Goal: Information Seeking & Learning: Learn about a topic

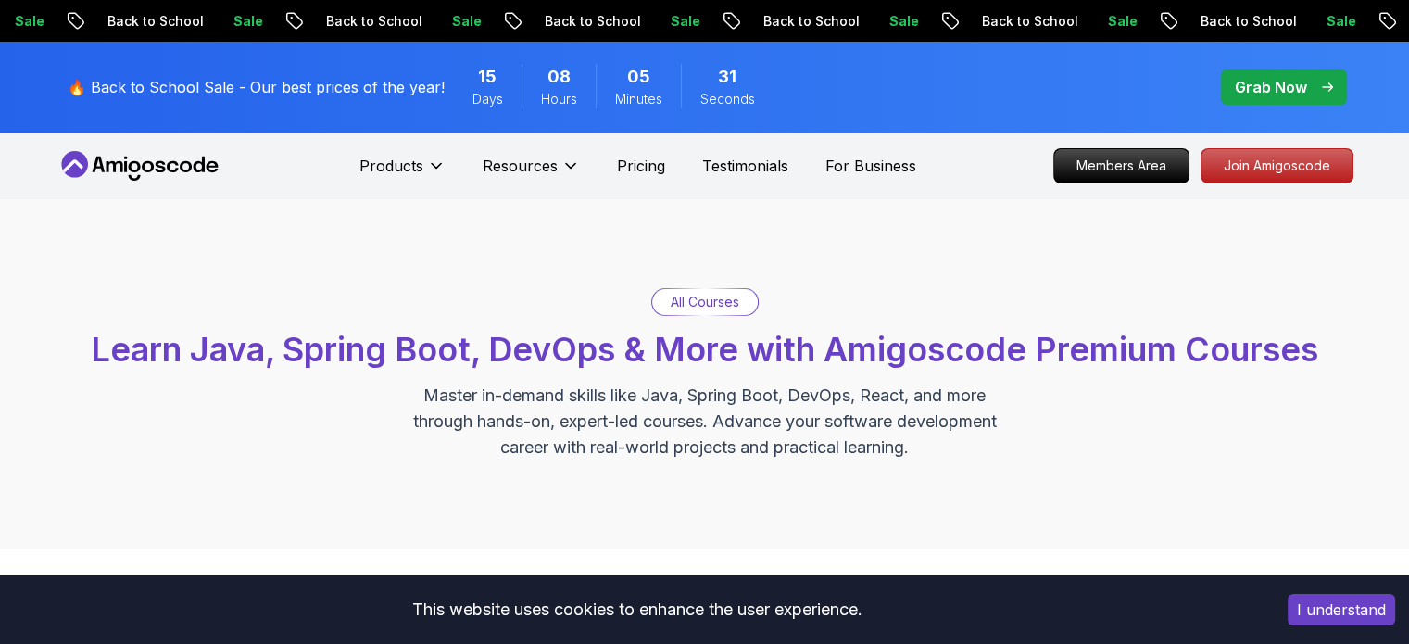
click at [699, 308] on p "All Courses" at bounding box center [705, 302] width 69 height 19
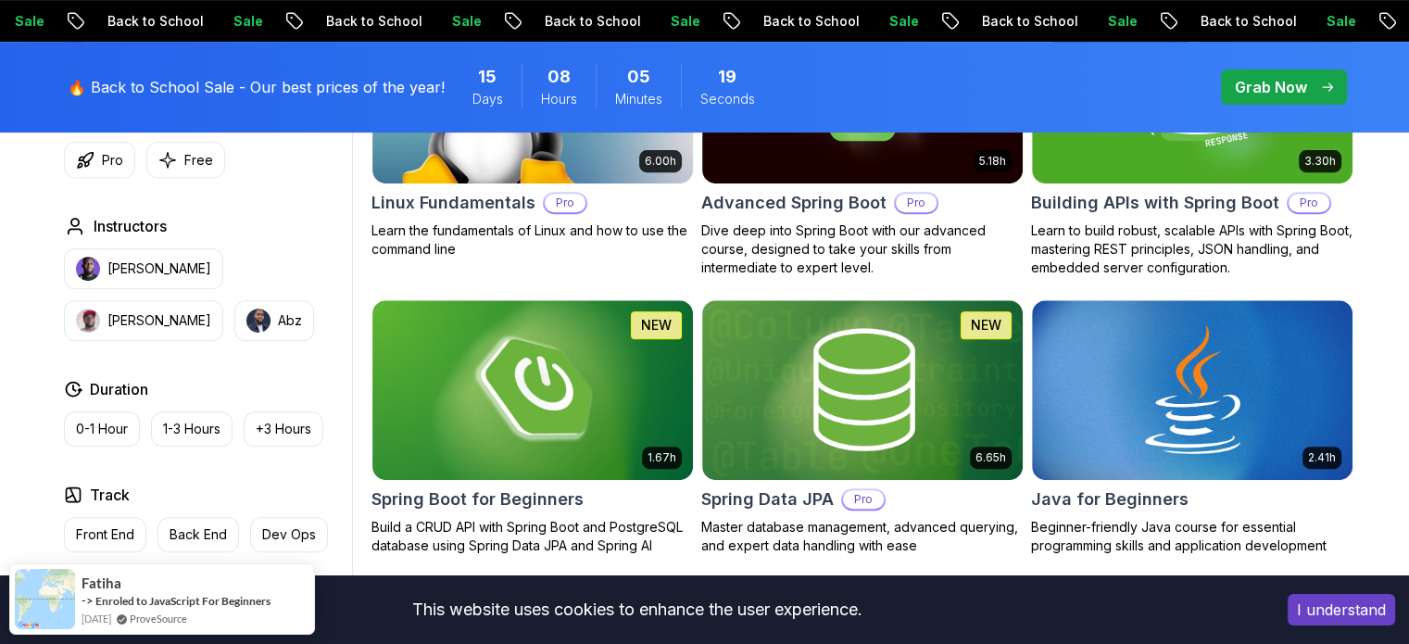
scroll to position [556, 0]
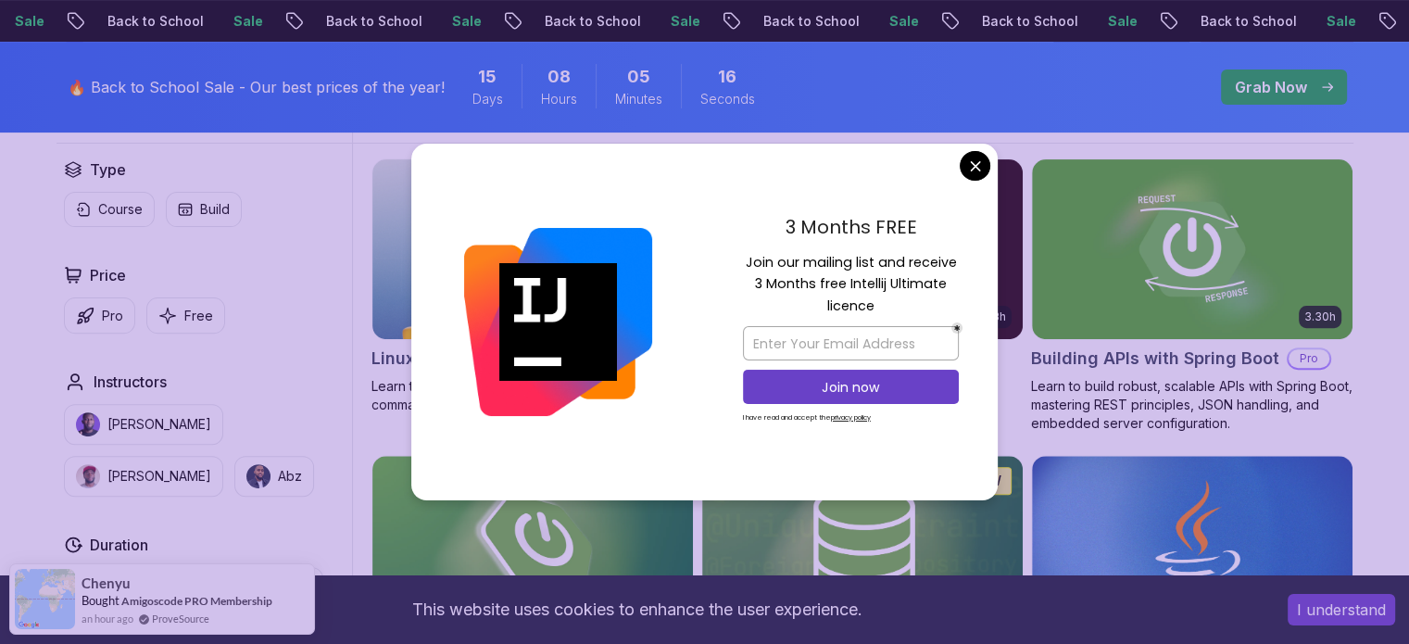
click at [526, 242] on img at bounding box center [558, 322] width 188 height 188
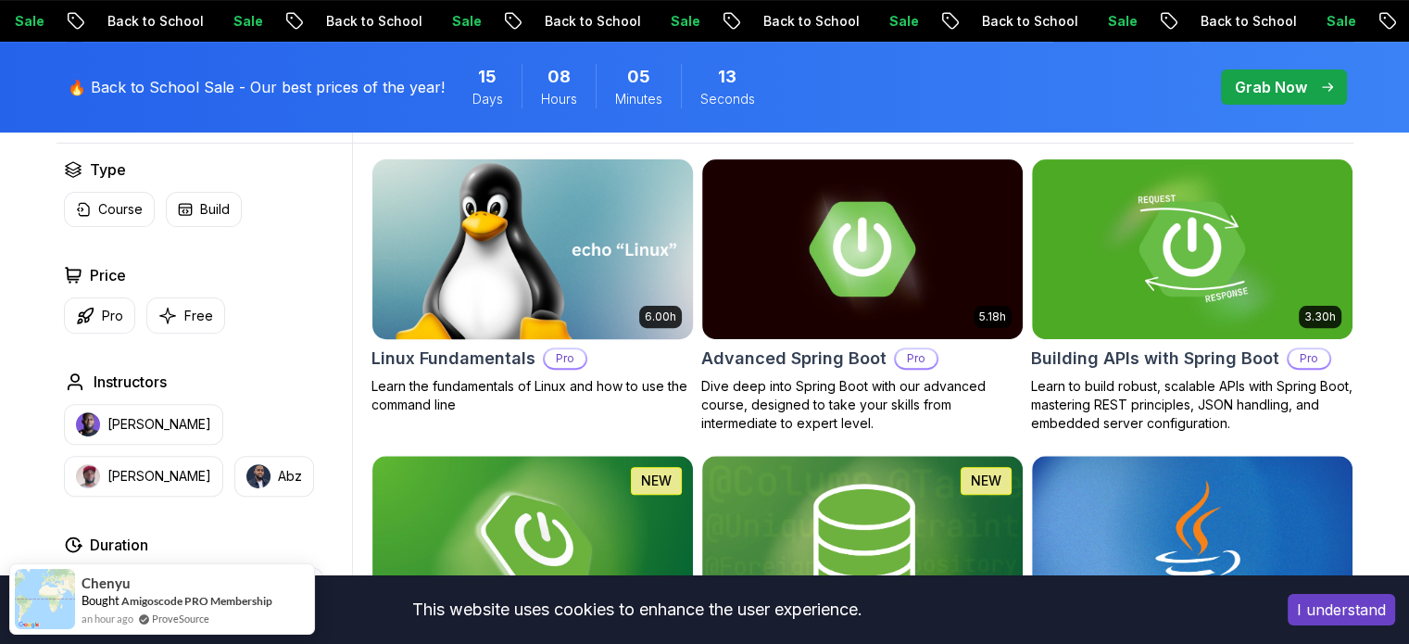
click at [506, 236] on img at bounding box center [532, 249] width 336 height 188
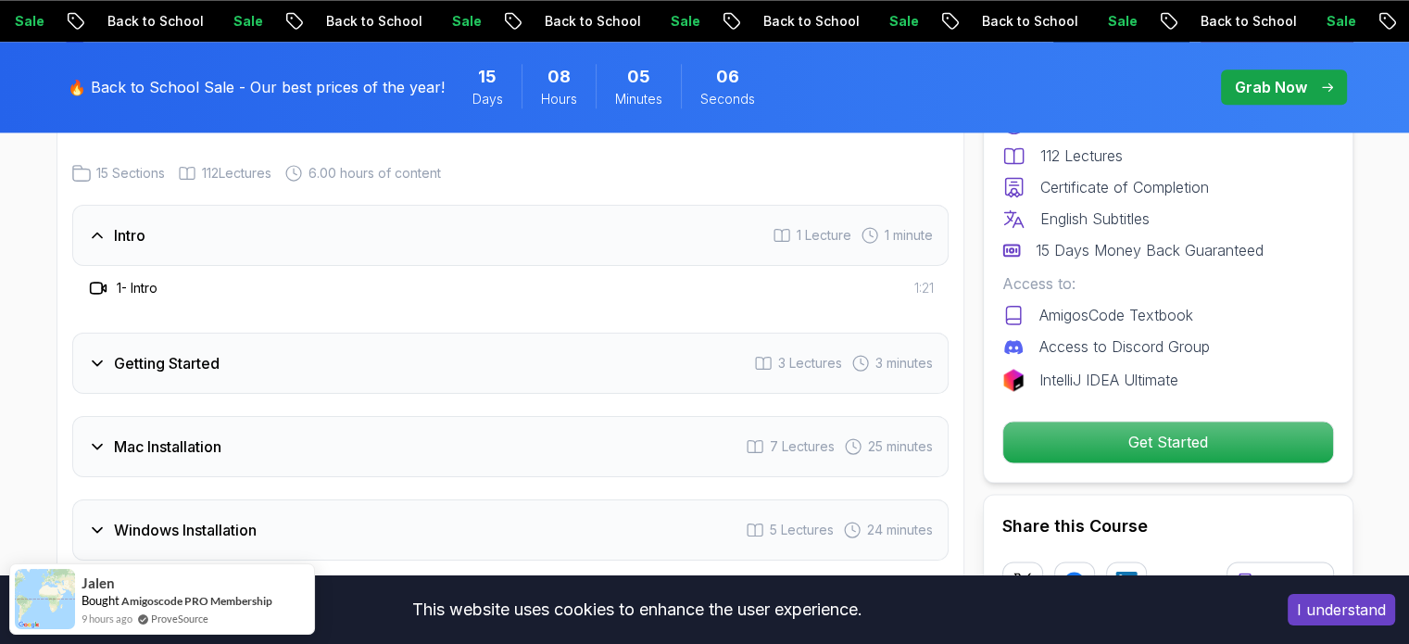
scroll to position [2501, 0]
click at [661, 355] on div "Getting Started 3 Lectures 3 minutes" at bounding box center [510, 366] width 876 height 61
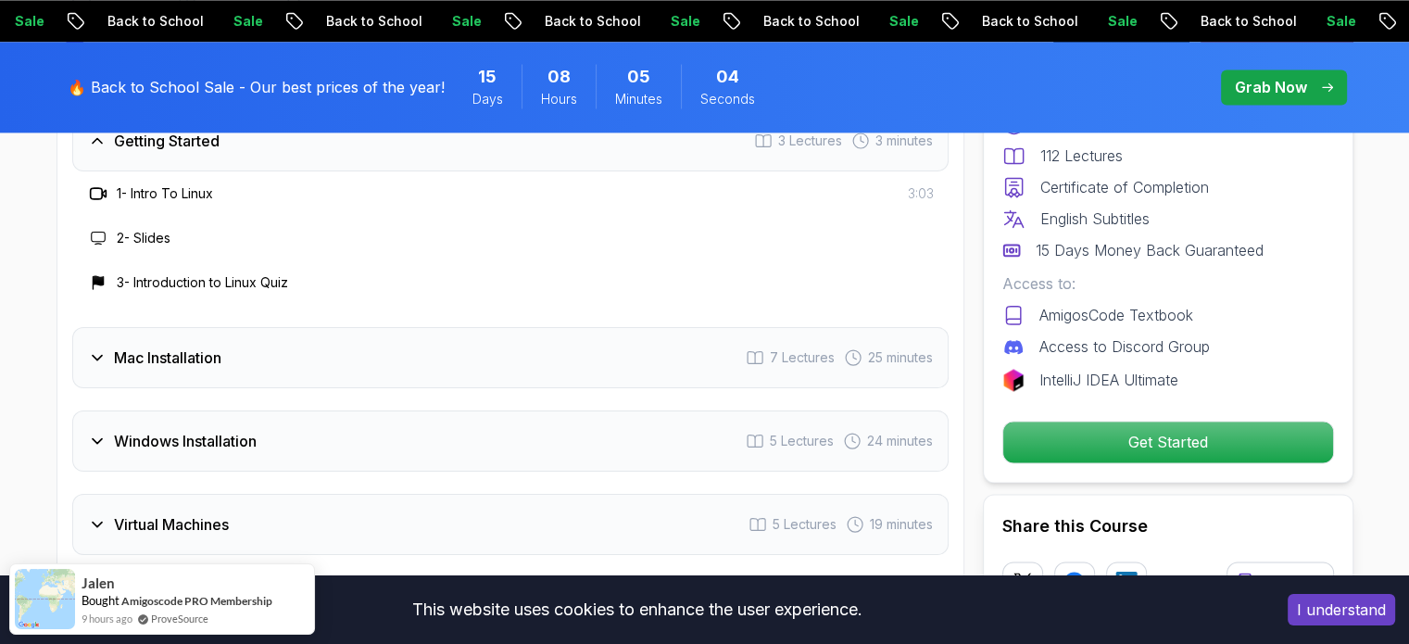
scroll to position [2687, 0]
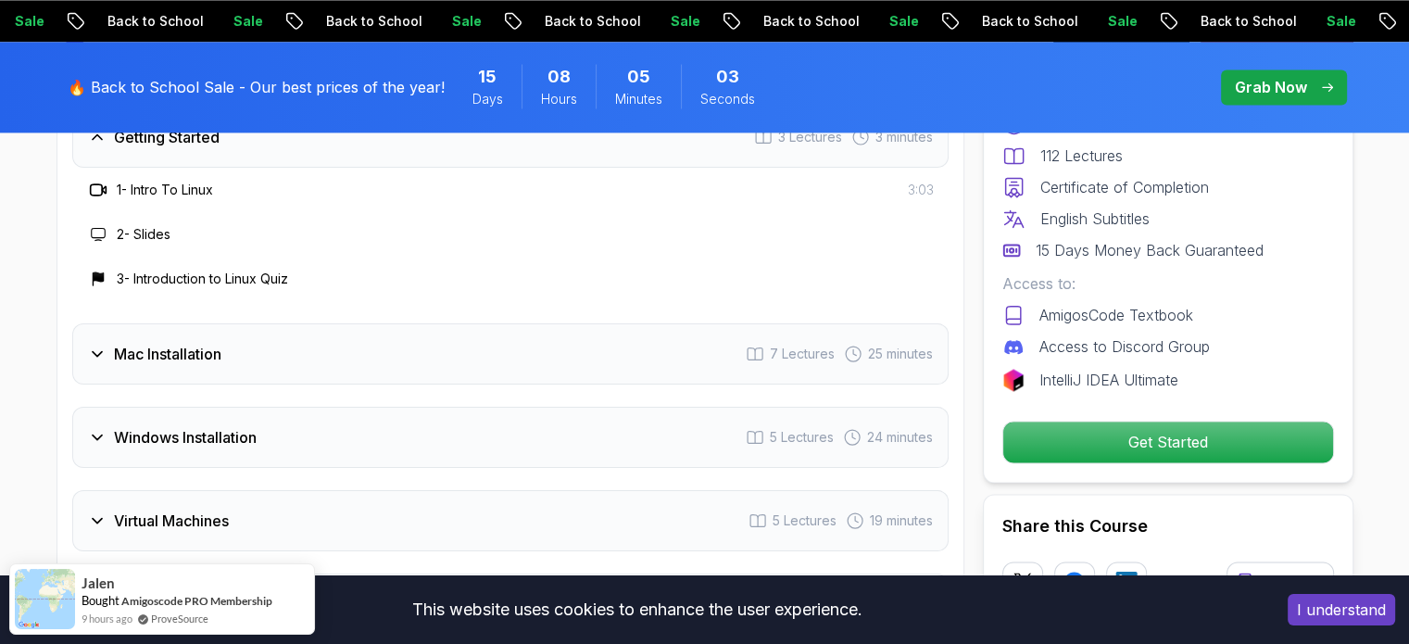
click at [636, 335] on div "Mac Installation 7 Lectures 25 minutes" at bounding box center [510, 353] width 876 height 61
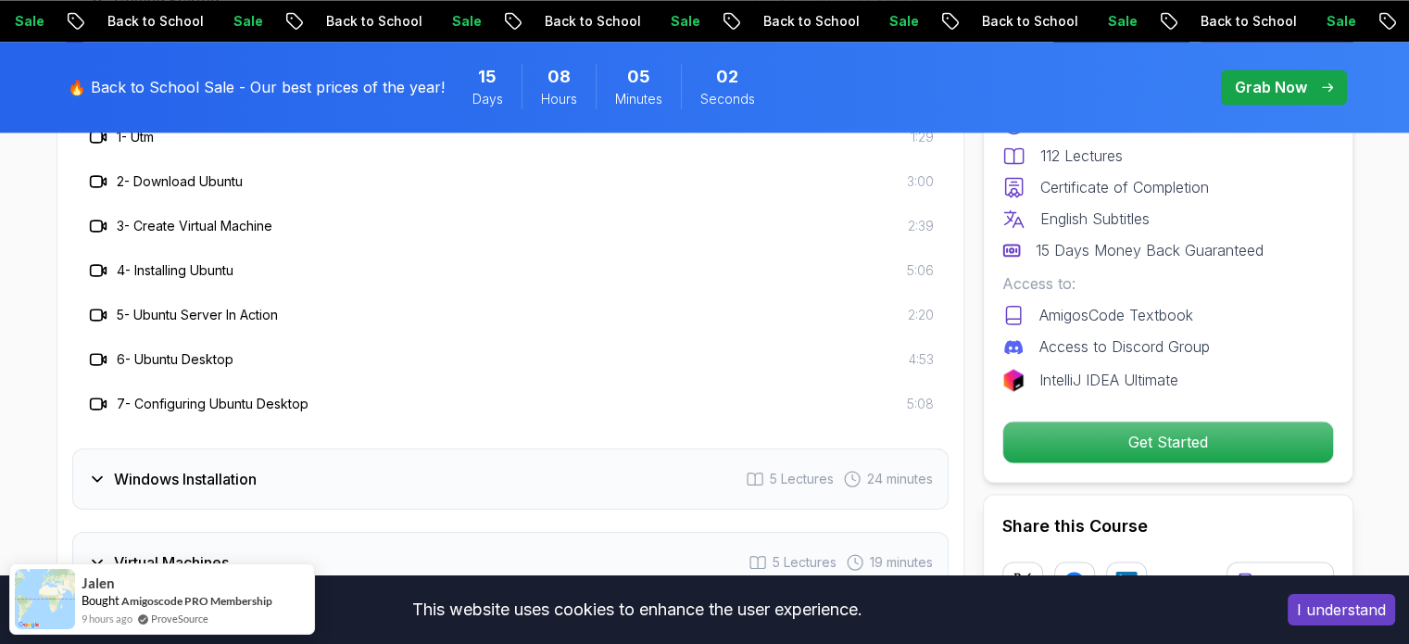
scroll to position [3057, 0]
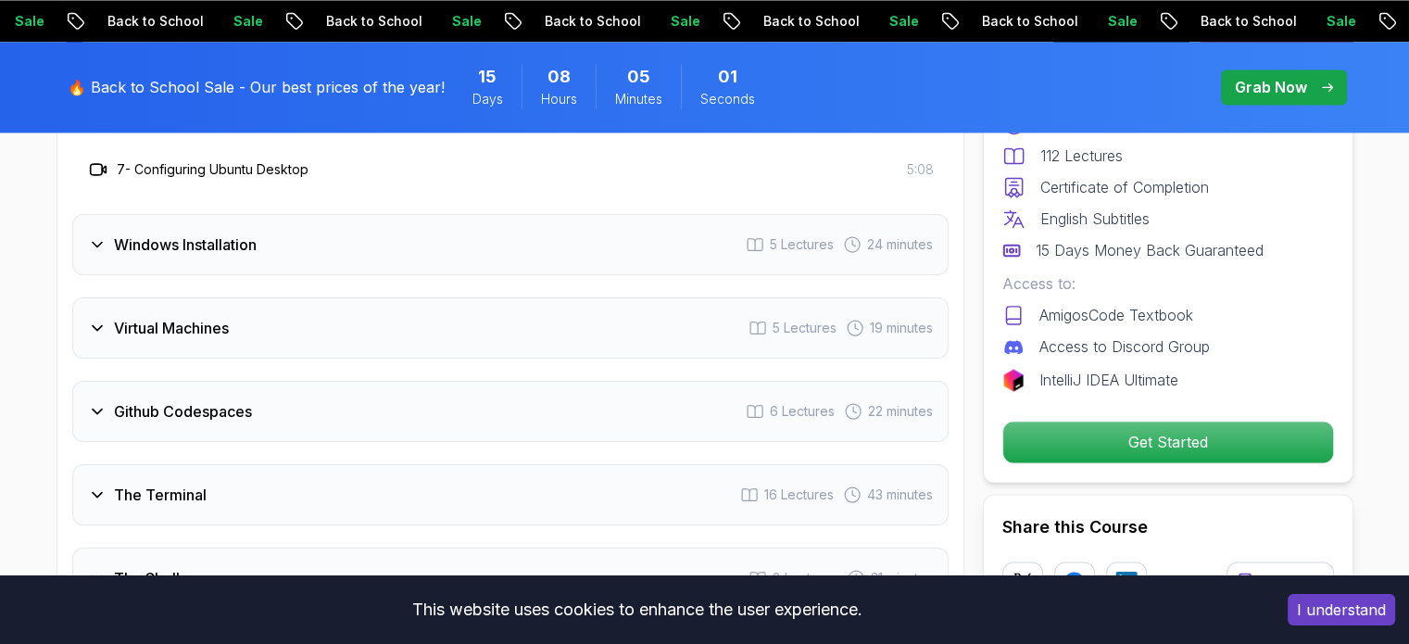
click at [622, 381] on div "Github Codespaces 6 Lectures 22 minutes" at bounding box center [510, 411] width 876 height 61
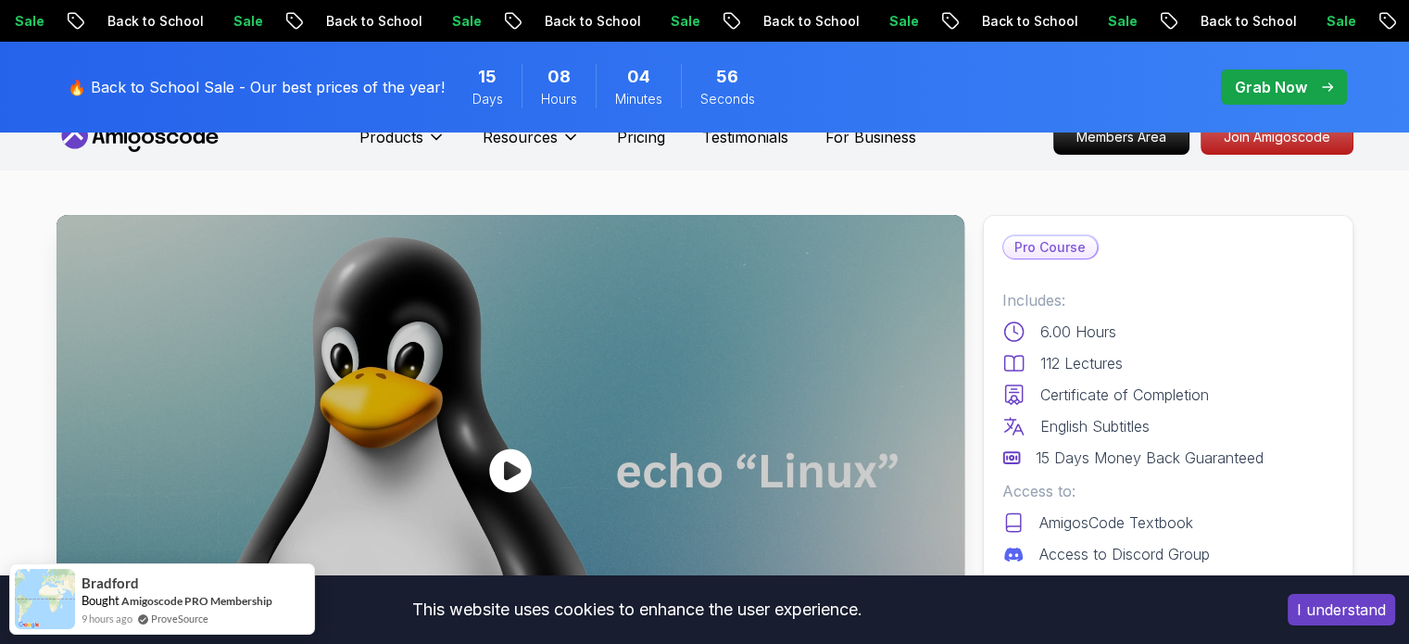
scroll to position [0, 0]
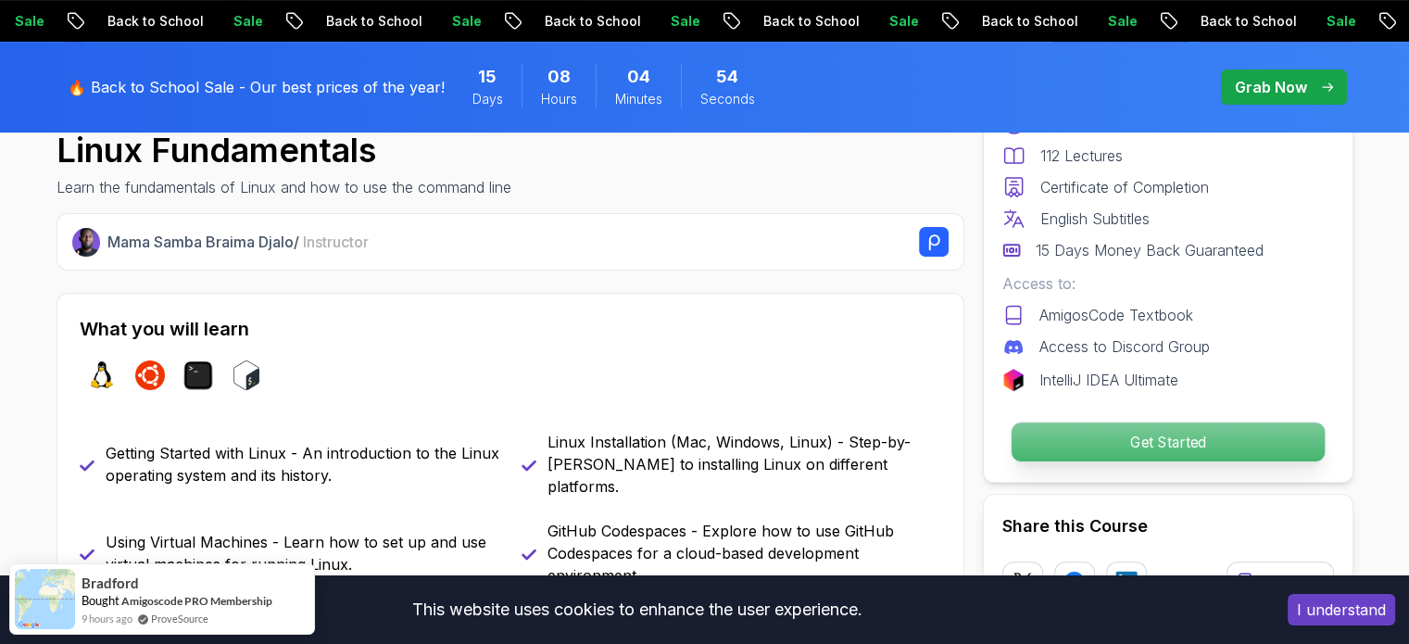
click at [1078, 448] on p "Get Started" at bounding box center [1167, 441] width 313 height 39
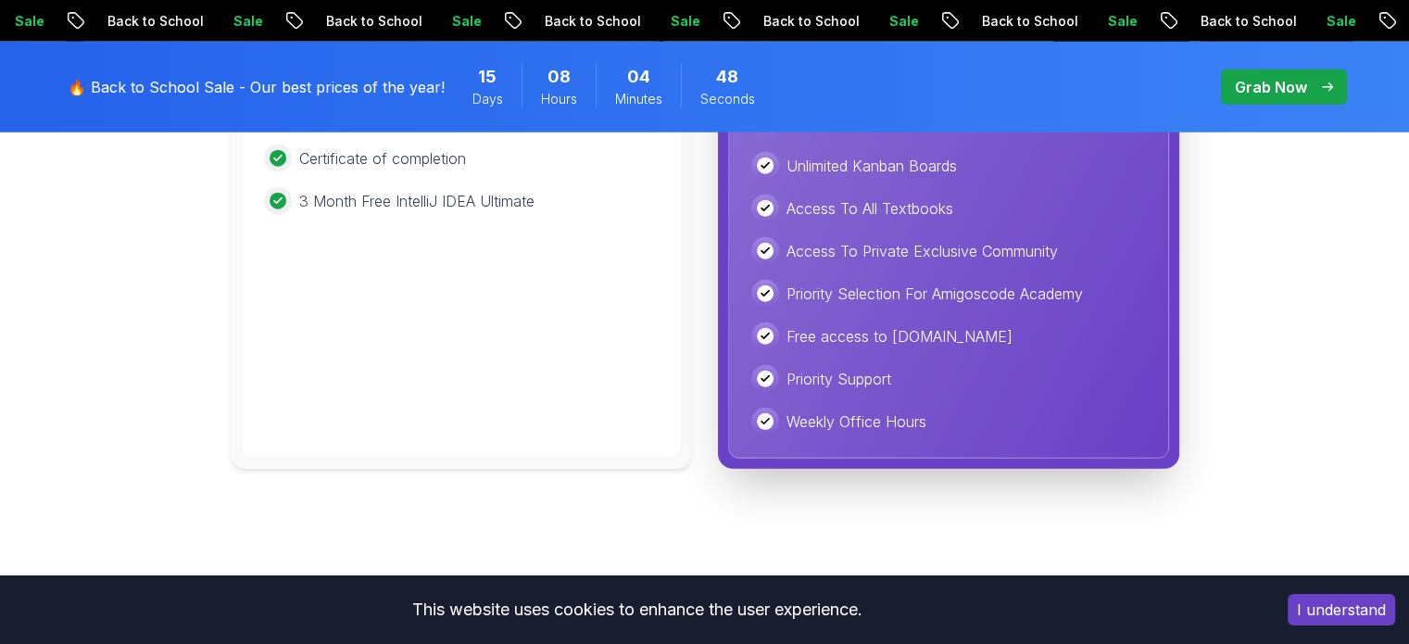
scroll to position [5436, 0]
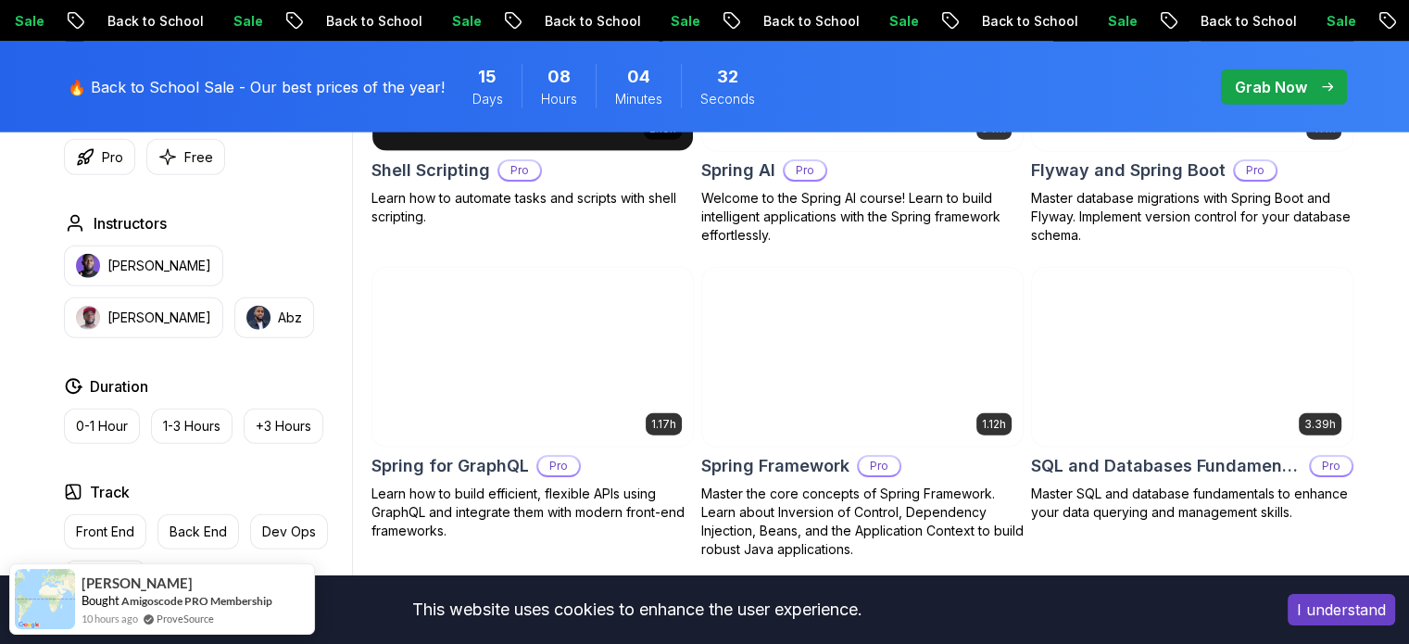
scroll to position [4632, 0]
